Goal: Task Accomplishment & Management: Use online tool/utility

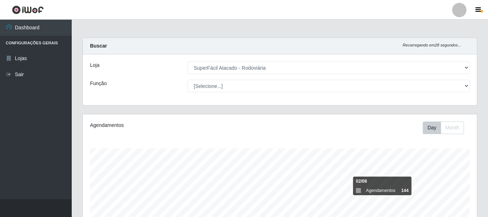
select select "400"
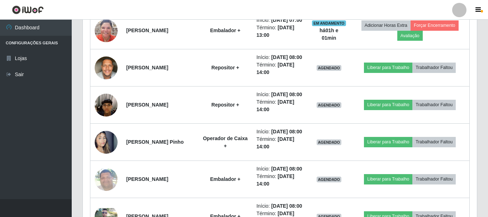
scroll to position [453, 0]
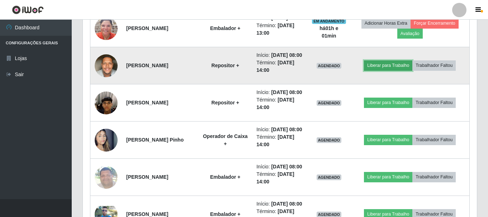
click at [386, 71] on button "Liberar para Trabalho" at bounding box center [388, 66] width 48 height 10
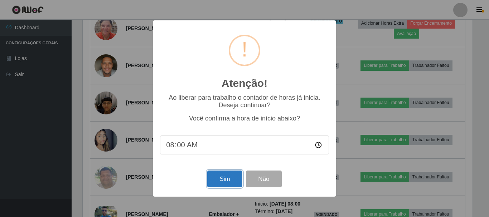
click at [216, 180] on button "Sim" at bounding box center [224, 179] width 35 height 17
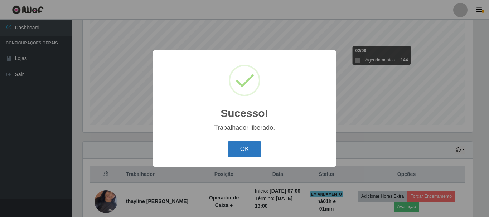
click at [247, 144] on button "OK" at bounding box center [244, 149] width 33 height 17
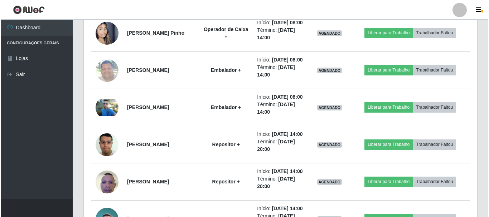
scroll to position [561, 0]
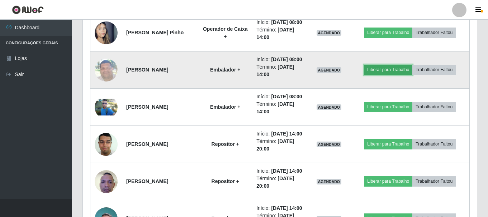
click at [374, 75] on button "Liberar para Trabalho" at bounding box center [388, 70] width 48 height 10
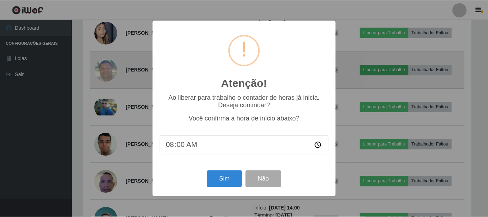
scroll to position [149, 390]
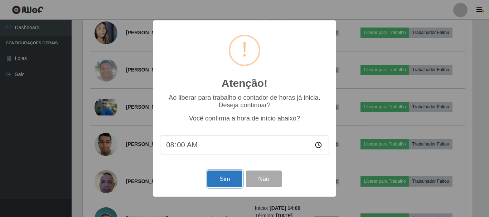
click at [224, 182] on button "Sim" at bounding box center [224, 179] width 35 height 17
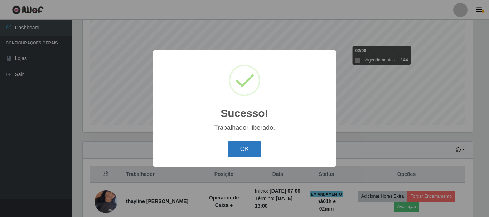
click at [229, 149] on button "OK" at bounding box center [244, 149] width 33 height 17
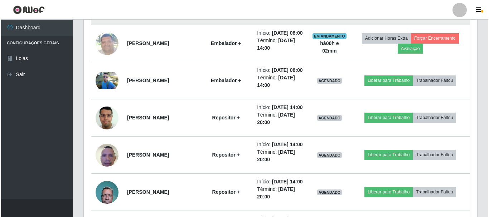
scroll to position [596, 0]
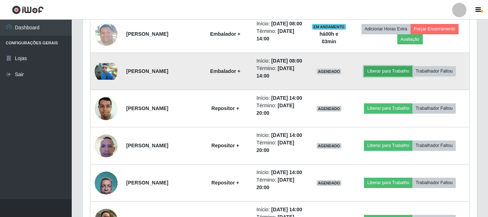
click at [376, 76] on button "Liberar para Trabalho" at bounding box center [388, 71] width 48 height 10
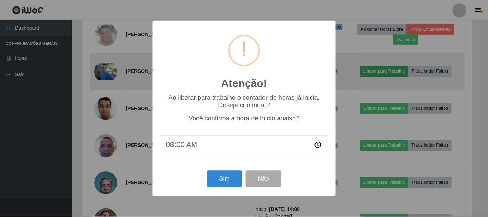
scroll to position [149, 390]
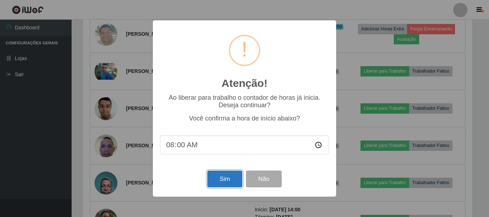
click at [226, 178] on button "Sim" at bounding box center [224, 179] width 35 height 17
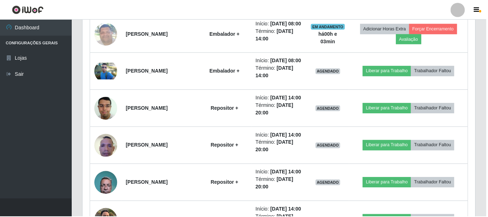
scroll to position [131, 0]
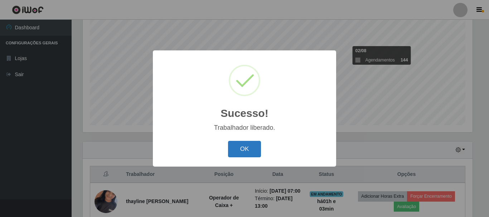
click at [246, 149] on button "OK" at bounding box center [244, 149] width 33 height 17
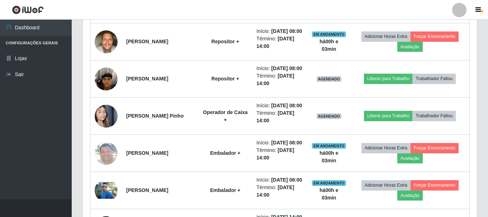
scroll to position [489, 0]
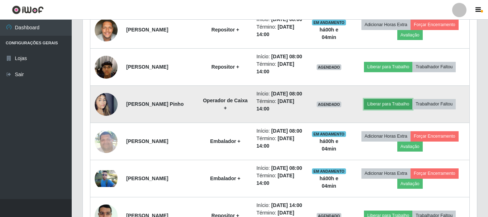
click at [384, 109] on button "Liberar para Trabalho" at bounding box center [388, 104] width 48 height 10
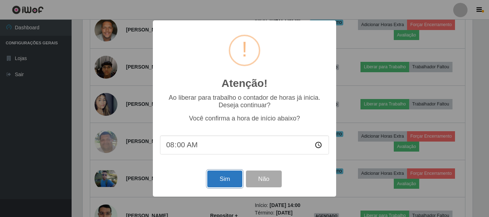
click at [219, 183] on button "Sim" at bounding box center [224, 179] width 35 height 17
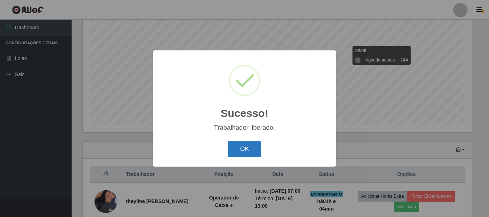
click at [240, 150] on button "OK" at bounding box center [244, 149] width 33 height 17
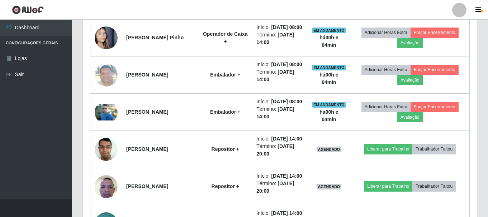
scroll to position [561, 0]
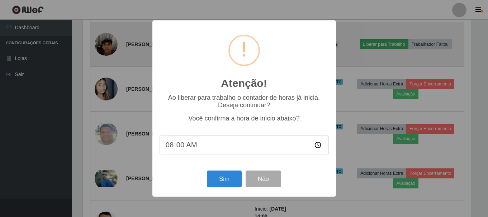
scroll to position [149, 390]
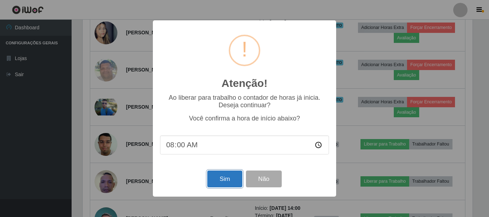
click at [215, 182] on button "Sim" at bounding box center [224, 179] width 35 height 17
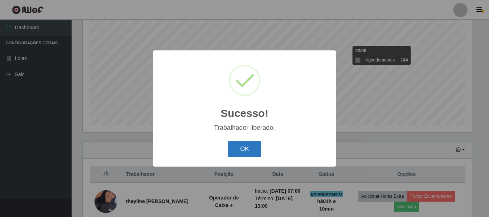
click at [234, 150] on button "OK" at bounding box center [244, 149] width 33 height 17
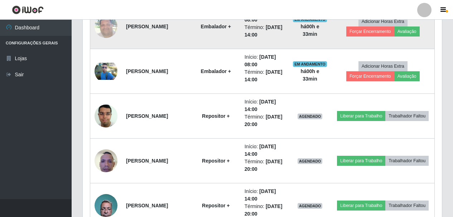
scroll to position [704, 0]
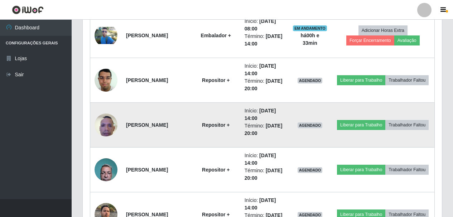
click at [102, 126] on img at bounding box center [106, 125] width 23 height 30
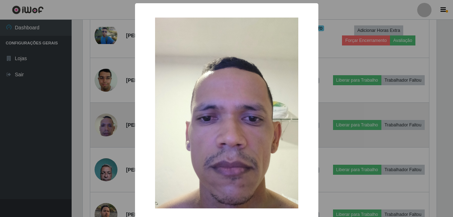
scroll to position [149, 356]
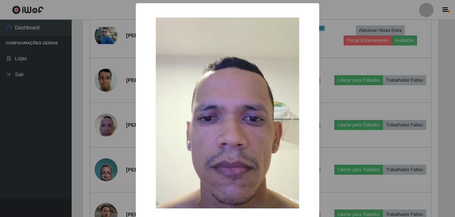
click at [63, 145] on div "× OK Cancel" at bounding box center [227, 108] width 455 height 217
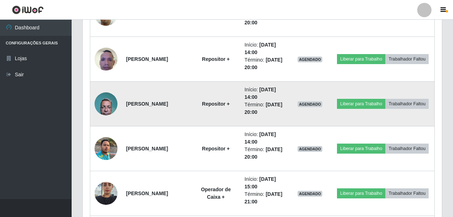
scroll to position [776, 0]
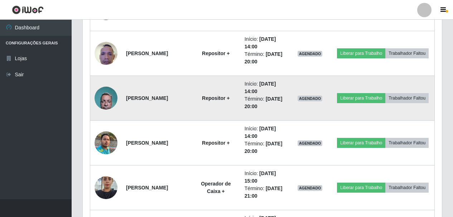
click at [106, 100] on img at bounding box center [106, 98] width 23 height 30
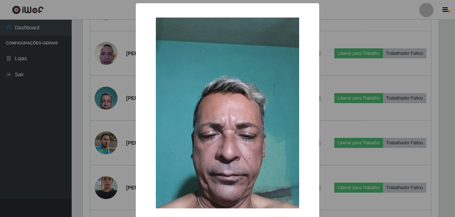
click at [41, 103] on div "× OK Cancel" at bounding box center [227, 108] width 455 height 217
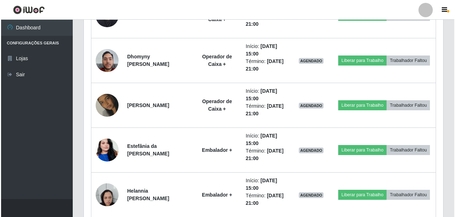
scroll to position [955, 0]
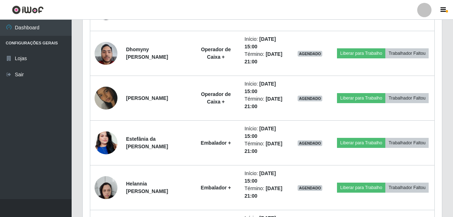
click at [104, 147] on img at bounding box center [106, 143] width 23 height 41
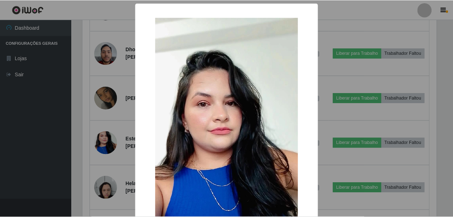
scroll to position [149, 356]
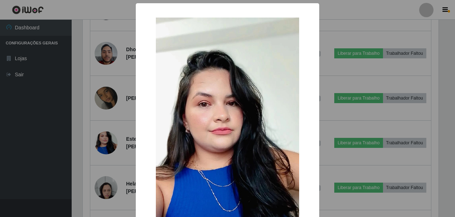
click at [40, 137] on div "× OK Cancel" at bounding box center [227, 108] width 455 height 217
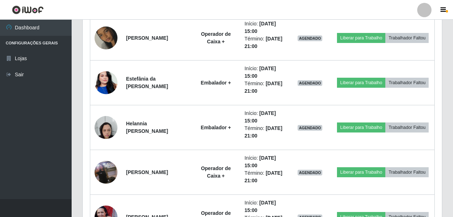
scroll to position [1026, 0]
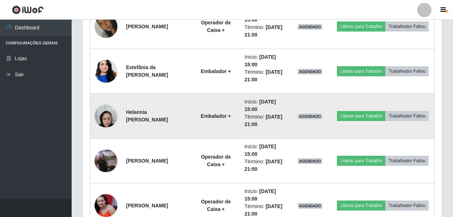
click at [110, 115] on img at bounding box center [106, 116] width 23 height 30
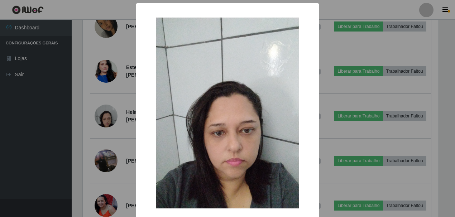
click at [25, 126] on div "× OK Cancel" at bounding box center [227, 108] width 455 height 217
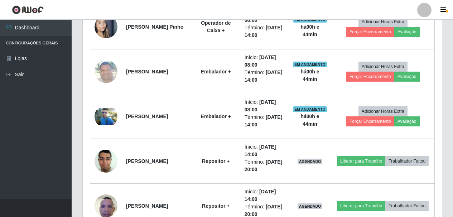
scroll to position [534, 0]
